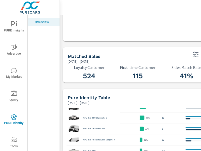
scroll to position [302, 0]
